Goal: Transaction & Acquisition: Purchase product/service

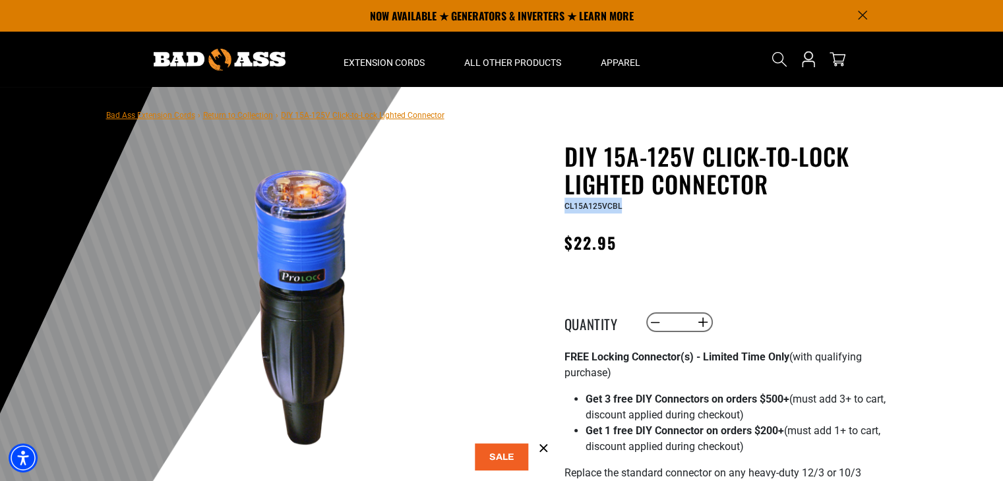
drag, startPoint x: 621, startPoint y: 206, endPoint x: 559, endPoint y: 212, distance: 61.6
click at [584, 210] on span "CL15A125VCBL" at bounding box center [592, 206] width 57 height 9
drag, startPoint x: 617, startPoint y: 206, endPoint x: 553, endPoint y: 207, distance: 64.0
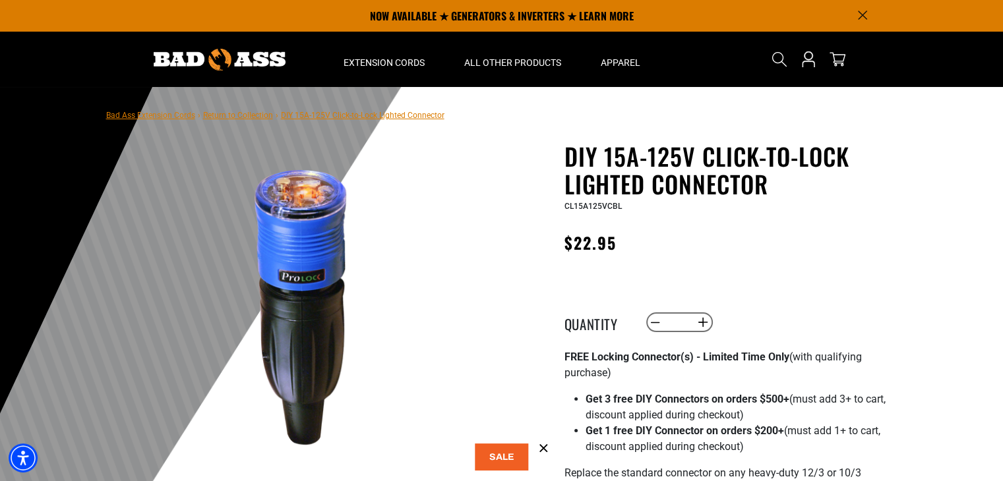
drag, startPoint x: 619, startPoint y: 206, endPoint x: 561, endPoint y: 206, distance: 58.7
drag, startPoint x: 620, startPoint y: 206, endPoint x: 547, endPoint y: 204, distance: 73.2
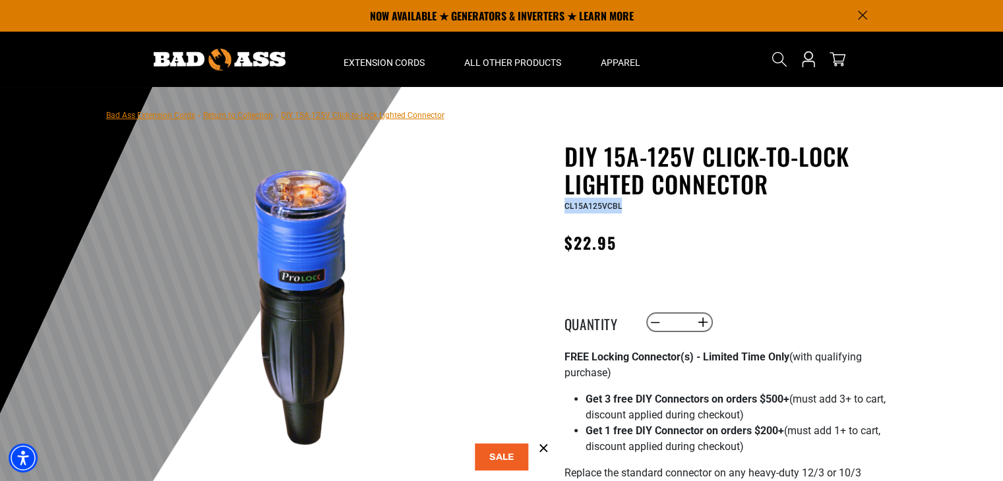
click at [716, 241] on div "Regular price $22.95 Regular price Sale price 22.95 Unit price / per Sale Sold …" at bounding box center [725, 246] width 323 height 34
drag, startPoint x: 622, startPoint y: 204, endPoint x: 562, endPoint y: 205, distance: 60.0
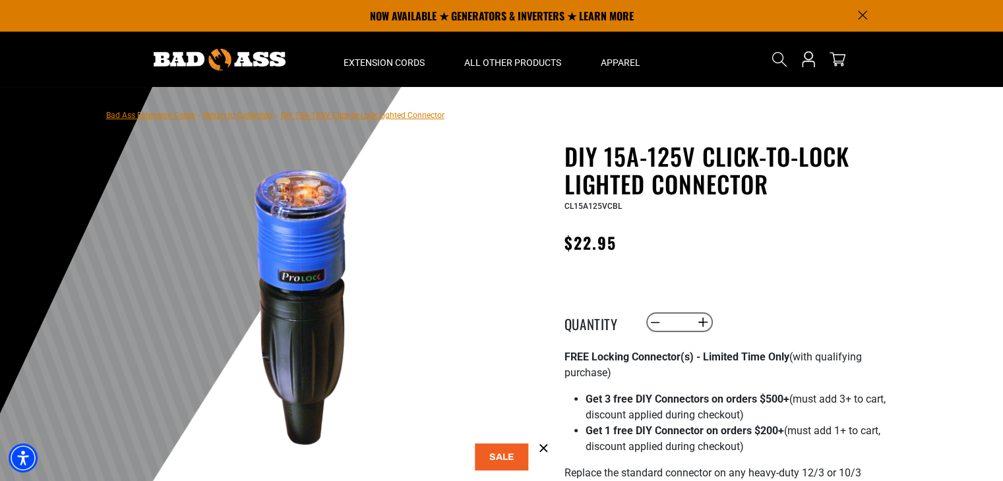
click at [546, 446] on icon at bounding box center [543, 448] width 7 height 7
click at [922, 279] on div at bounding box center [501, 410] width 1003 height 646
drag, startPoint x: 628, startPoint y: 245, endPoint x: 550, endPoint y: 246, distance: 77.8
click at [667, 249] on div "Regular price $22.95 Regular price Sale price 22.95 Unit price / per Sale Sold …" at bounding box center [725, 246] width 323 height 34
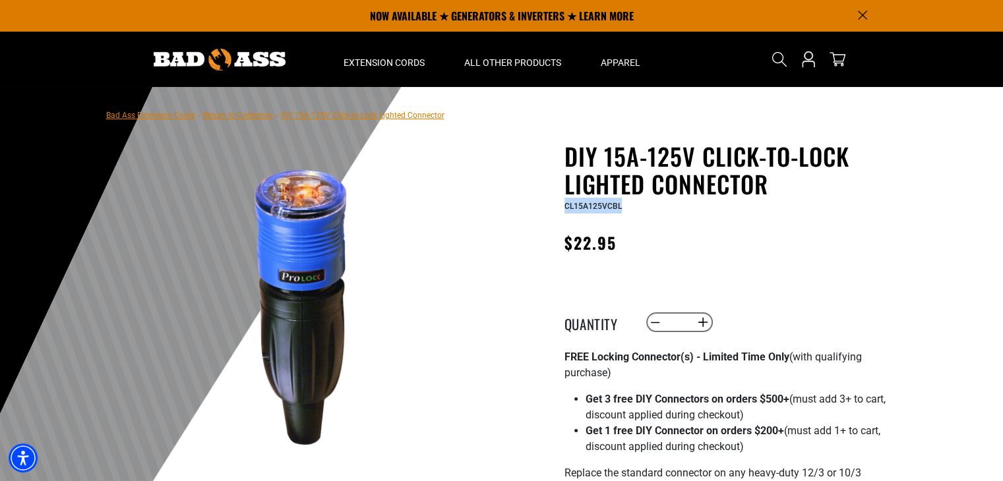
drag, startPoint x: 622, startPoint y: 206, endPoint x: 554, endPoint y: 205, distance: 67.9
